Goal: Task Accomplishment & Management: Manage account settings

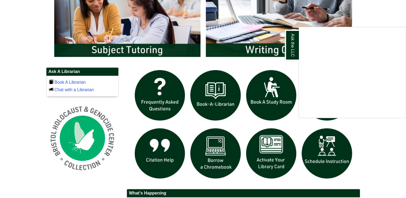
scroll to position [315, 0]
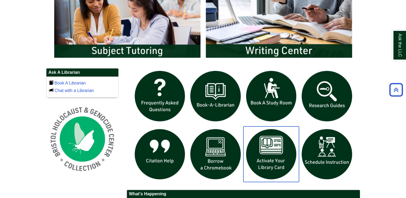
click at [266, 159] on img "slideshow" at bounding box center [272, 154] width 56 height 56
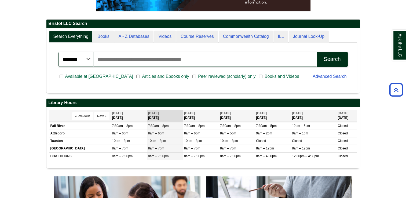
scroll to position [0, 0]
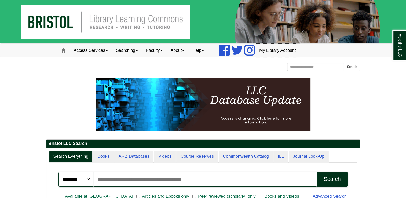
click at [278, 52] on link "My Library Account" at bounding box center [277, 50] width 45 height 13
click at [280, 48] on link "My Library Account" at bounding box center [277, 50] width 45 height 13
